Goal: Navigation & Orientation: Find specific page/section

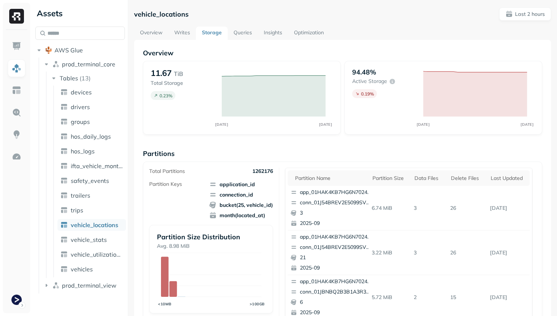
scroll to position [49, 0]
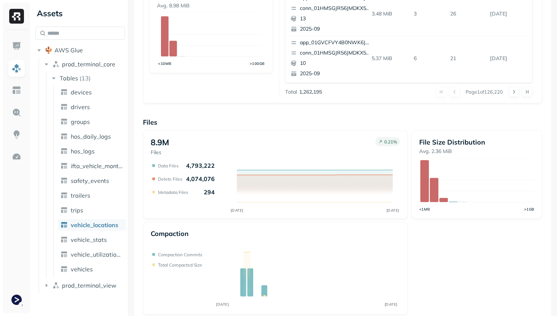
scroll to position [248, 0]
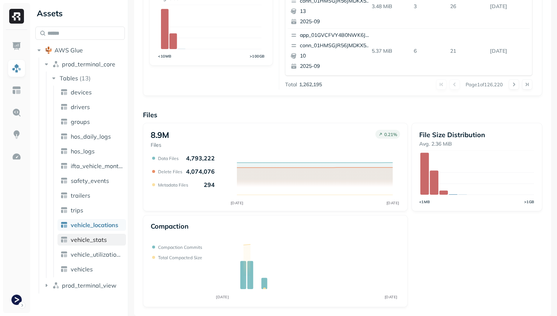
click at [102, 236] on span "vehicle_stats" at bounding box center [89, 239] width 36 height 7
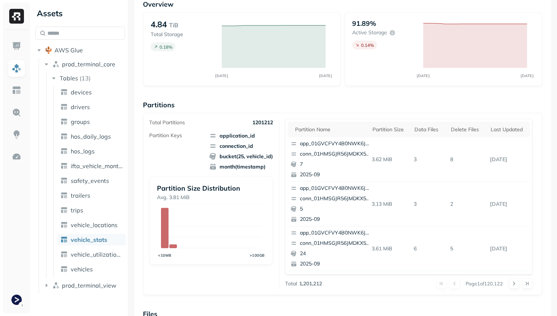
scroll to position [248, 0]
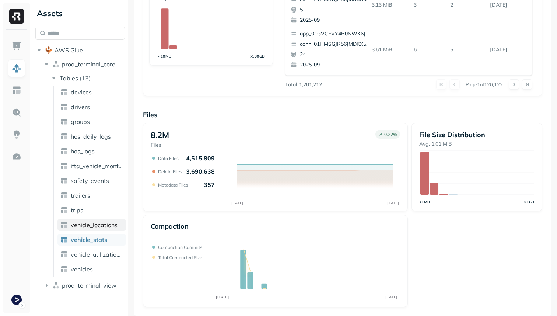
click at [97, 228] on span "vehicle_locations" at bounding box center [94, 224] width 47 height 7
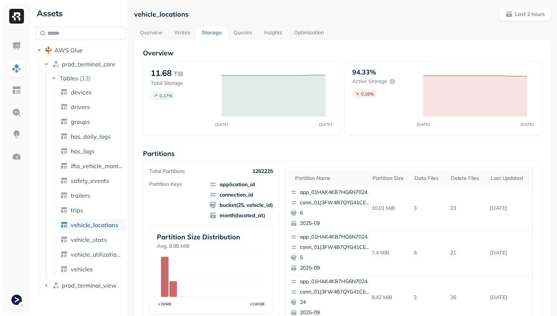
scroll to position [248, 0]
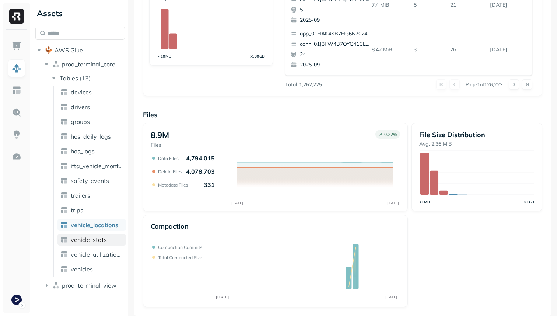
click at [98, 242] on span "vehicle_stats" at bounding box center [89, 239] width 36 height 7
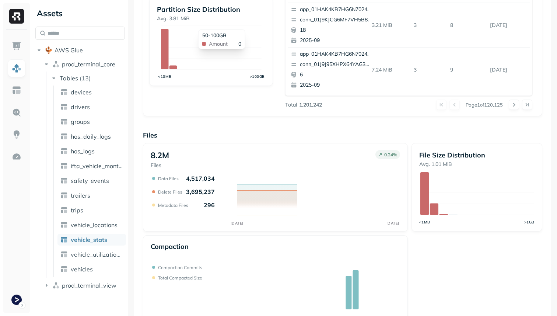
scroll to position [248, 0]
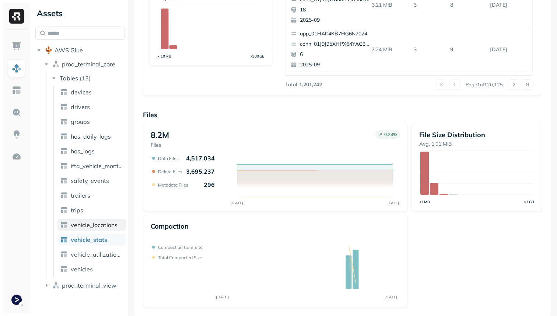
click at [117, 227] on link "vehicle_locations" at bounding box center [91, 225] width 69 height 12
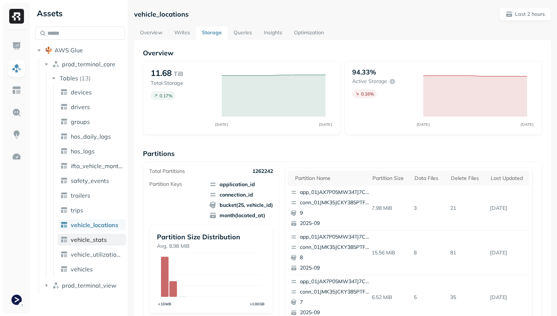
click at [106, 240] on link "vehicle_stats" at bounding box center [91, 240] width 69 height 12
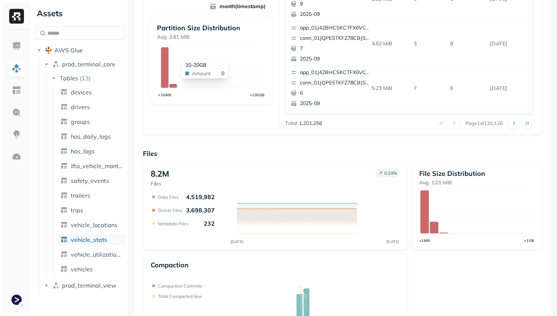
scroll to position [248, 0]
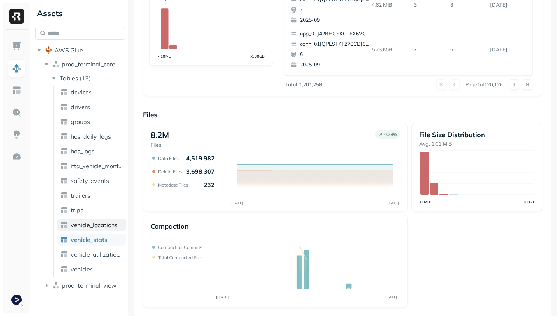
click at [111, 228] on link "vehicle_locations" at bounding box center [91, 225] width 69 height 12
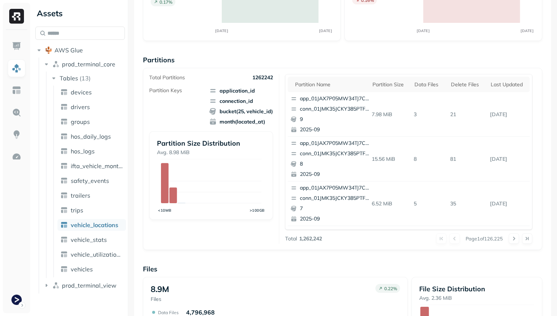
scroll to position [248, 0]
